Goal: Information Seeking & Learning: Find specific page/section

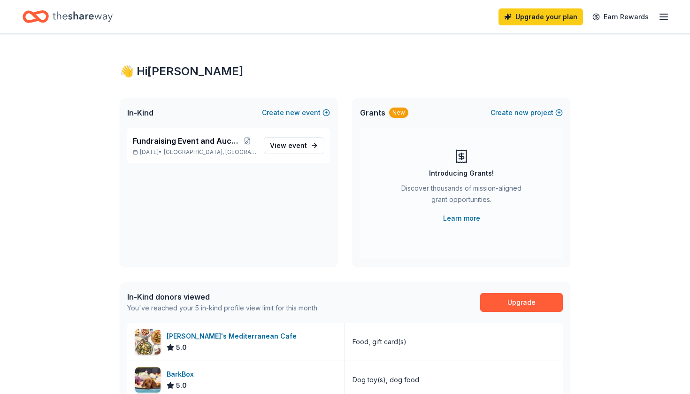
click at [663, 17] on line "button" at bounding box center [664, 17] width 8 height 0
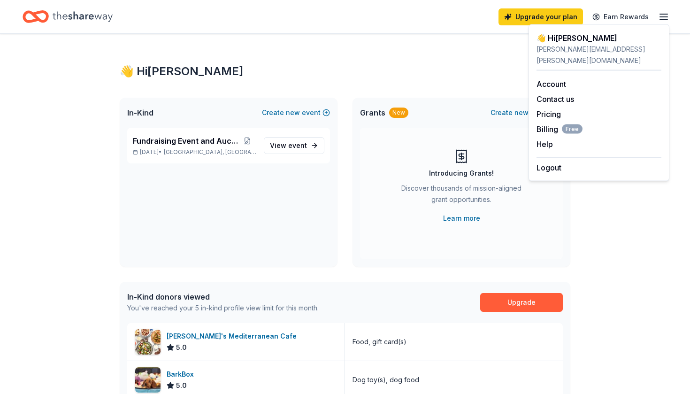
click at [258, 35] on div "👋 Hi [PERSON_NAME] In-Kind Create new event Fundraising Event and Auction [DATE…" at bounding box center [345, 363] width 481 height 659
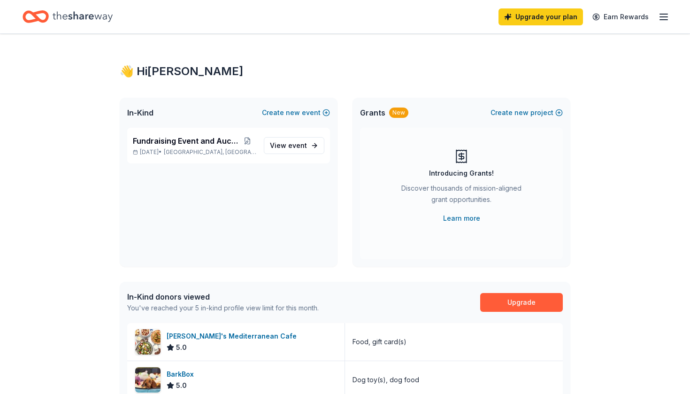
click at [87, 18] on icon "Home" at bounding box center [83, 16] width 60 height 19
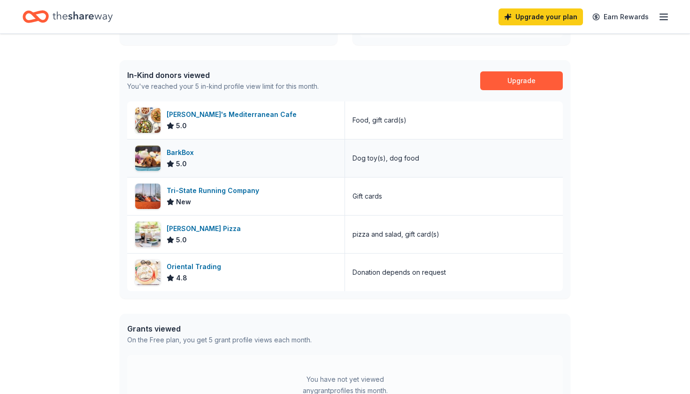
scroll to position [222, 0]
click at [503, 80] on link "Upgrade" at bounding box center [521, 80] width 83 height 19
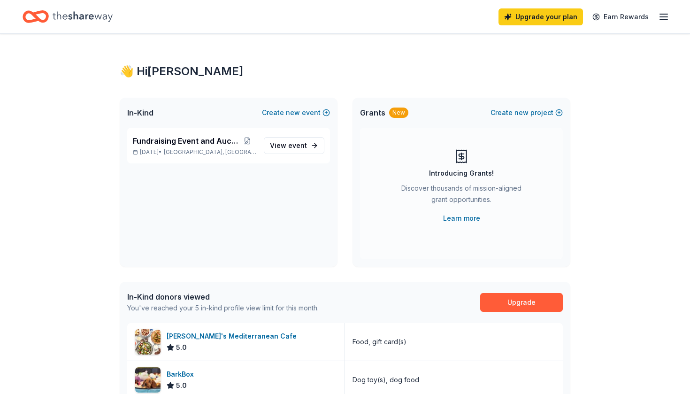
scroll to position [0, 0]
click at [286, 139] on link "View event" at bounding box center [294, 145] width 61 height 17
click at [282, 149] on span "View event" at bounding box center [288, 145] width 37 height 11
click at [197, 150] on span "[GEOGRAPHIC_DATA], [GEOGRAPHIC_DATA]" at bounding box center [210, 152] width 92 height 8
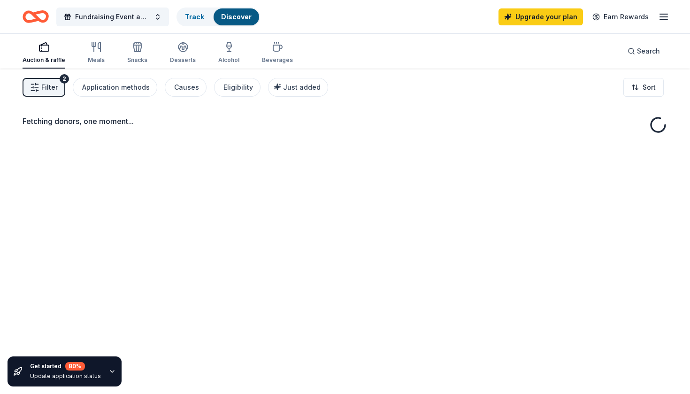
click at [197, 150] on div "Fetching donors, one moment..." at bounding box center [345, 266] width 690 height 394
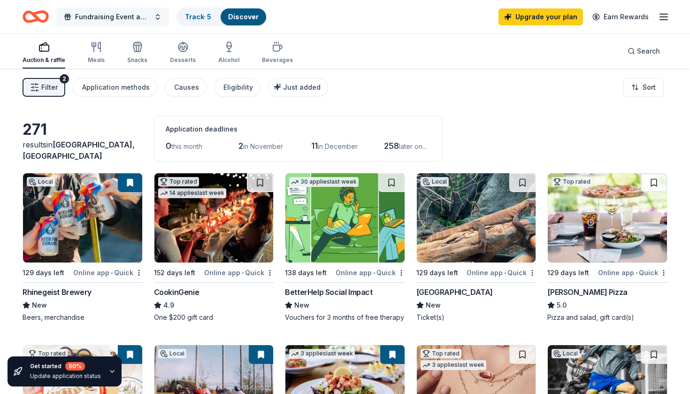
click at [90, 15] on span "Fundraising Event and Auction" at bounding box center [112, 16] width 75 height 11
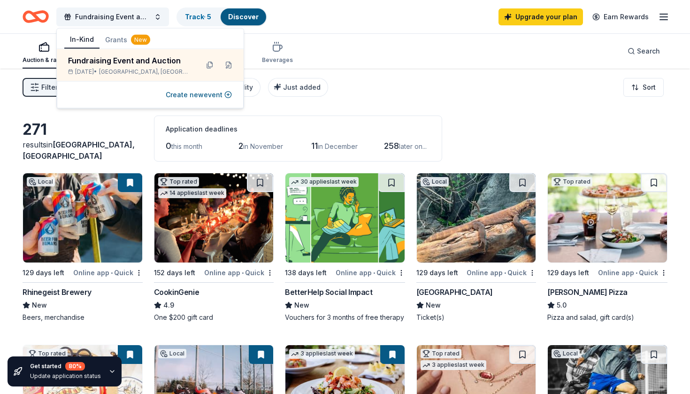
click at [465, 39] on div "Auction & raffle Meals Snacks Desserts Alcohol Beverages Search" at bounding box center [345, 51] width 645 height 35
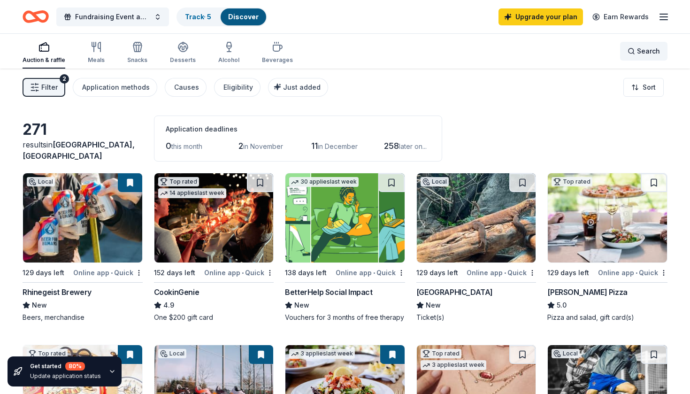
click at [636, 51] on div "Search" at bounding box center [643, 51] width 32 height 11
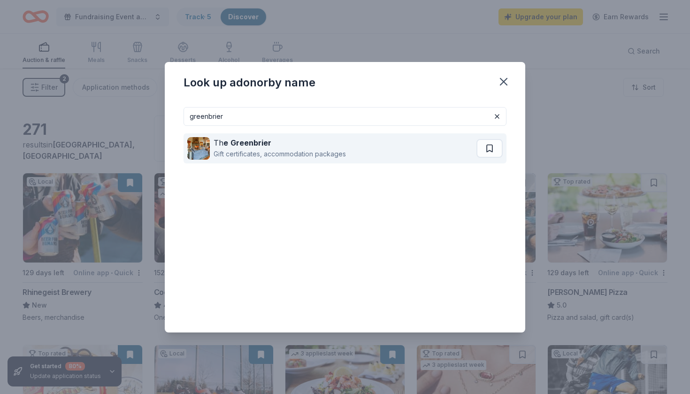
type input "greenbrier"
click at [275, 149] on div "Gift certificates, accommodation packages" at bounding box center [280, 153] width 132 height 11
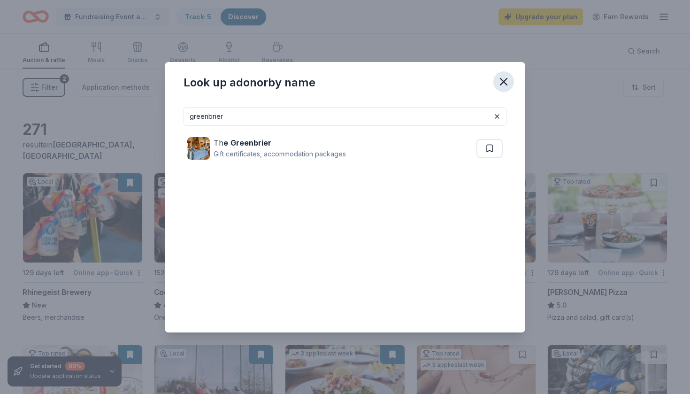
click at [504, 84] on icon "button" at bounding box center [503, 81] width 13 height 13
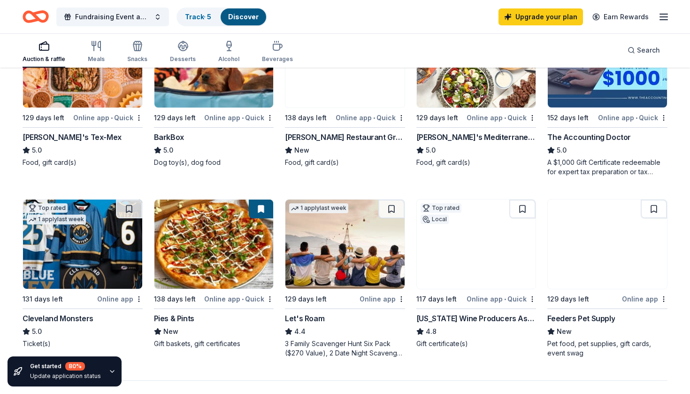
scroll to position [70, 0]
